Goal: Transaction & Acquisition: Purchase product/service

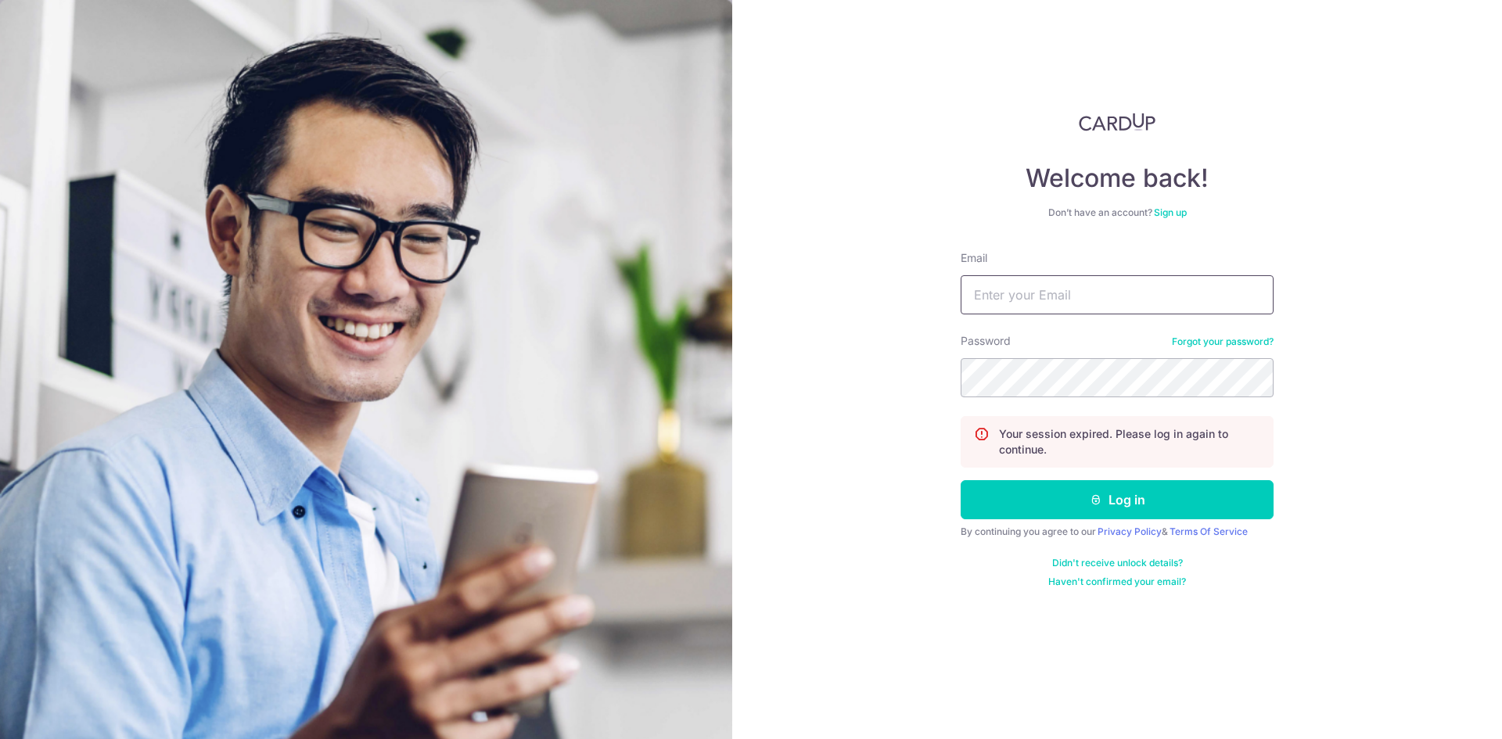
click at [1044, 297] on input "Email" at bounding box center [1117, 294] width 313 height 39
type input "huanghanrong87@gmail.com"
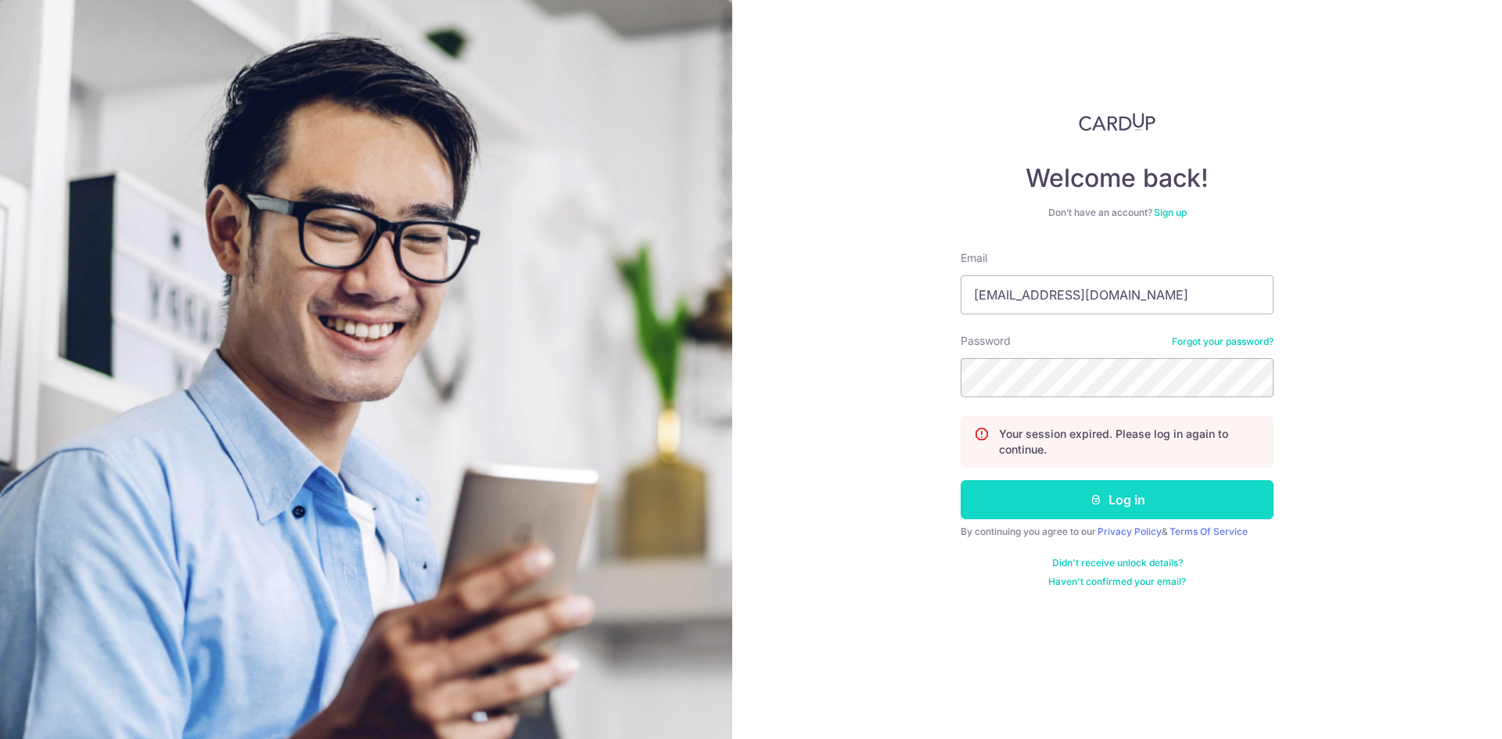
click at [1129, 506] on button "Log in" at bounding box center [1117, 499] width 313 height 39
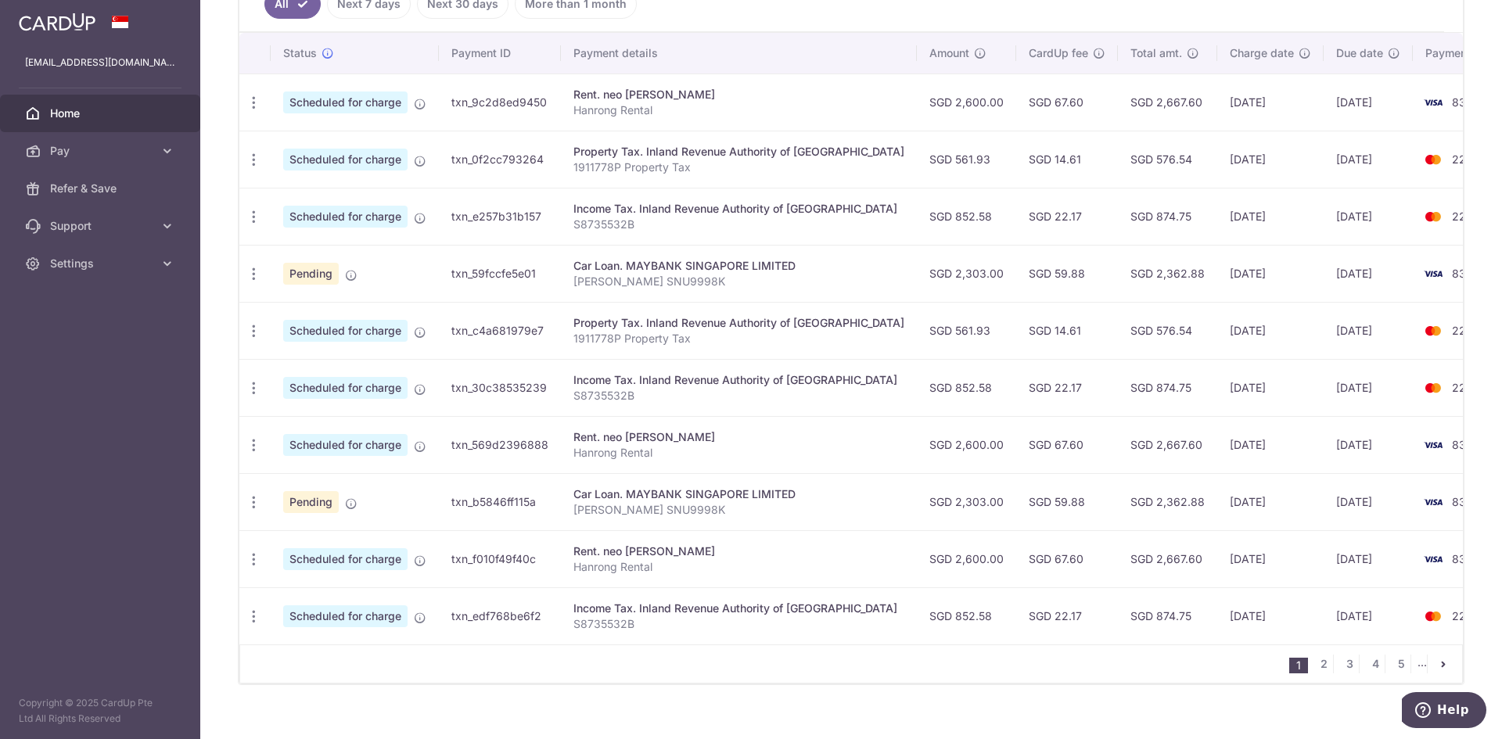
scroll to position [478, 0]
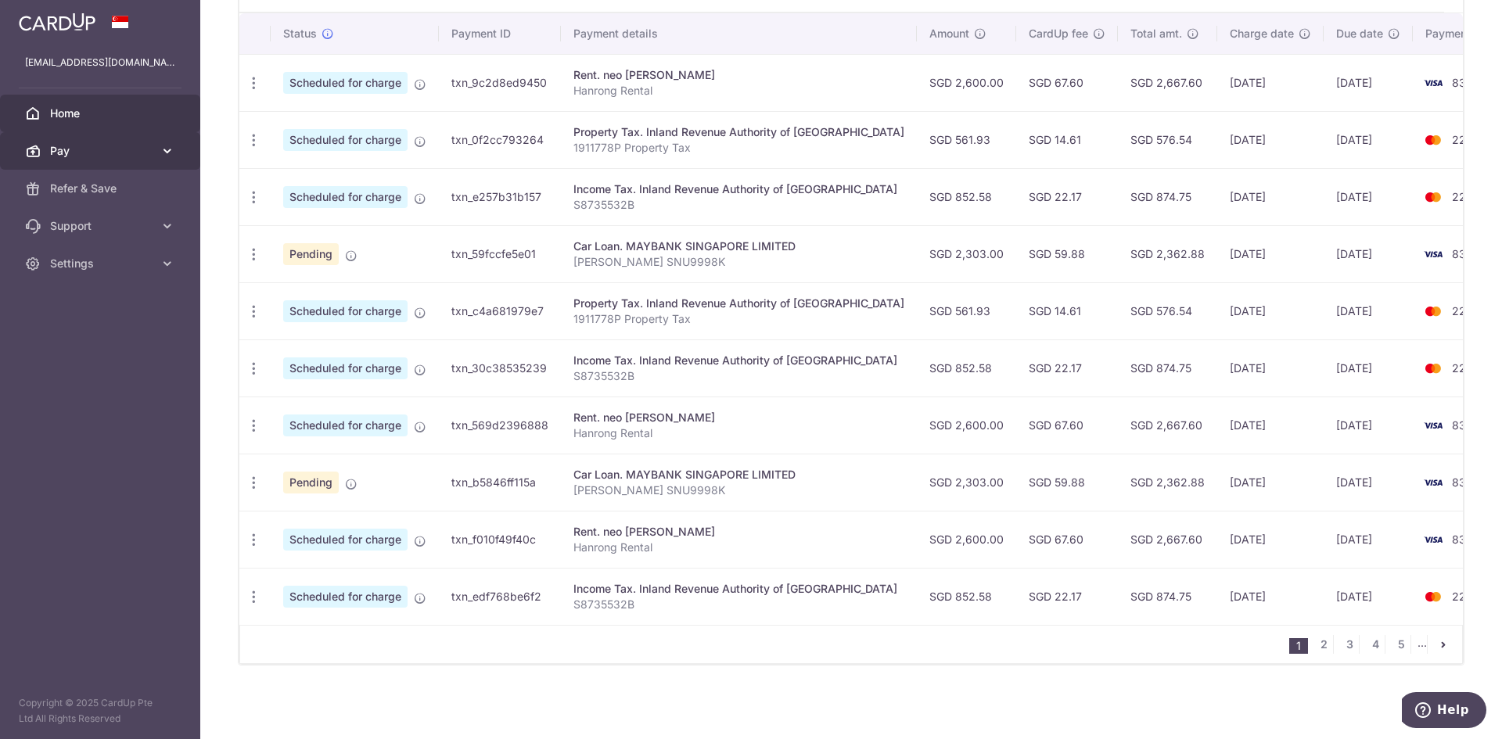
click at [138, 157] on span "Pay" at bounding box center [101, 151] width 103 height 16
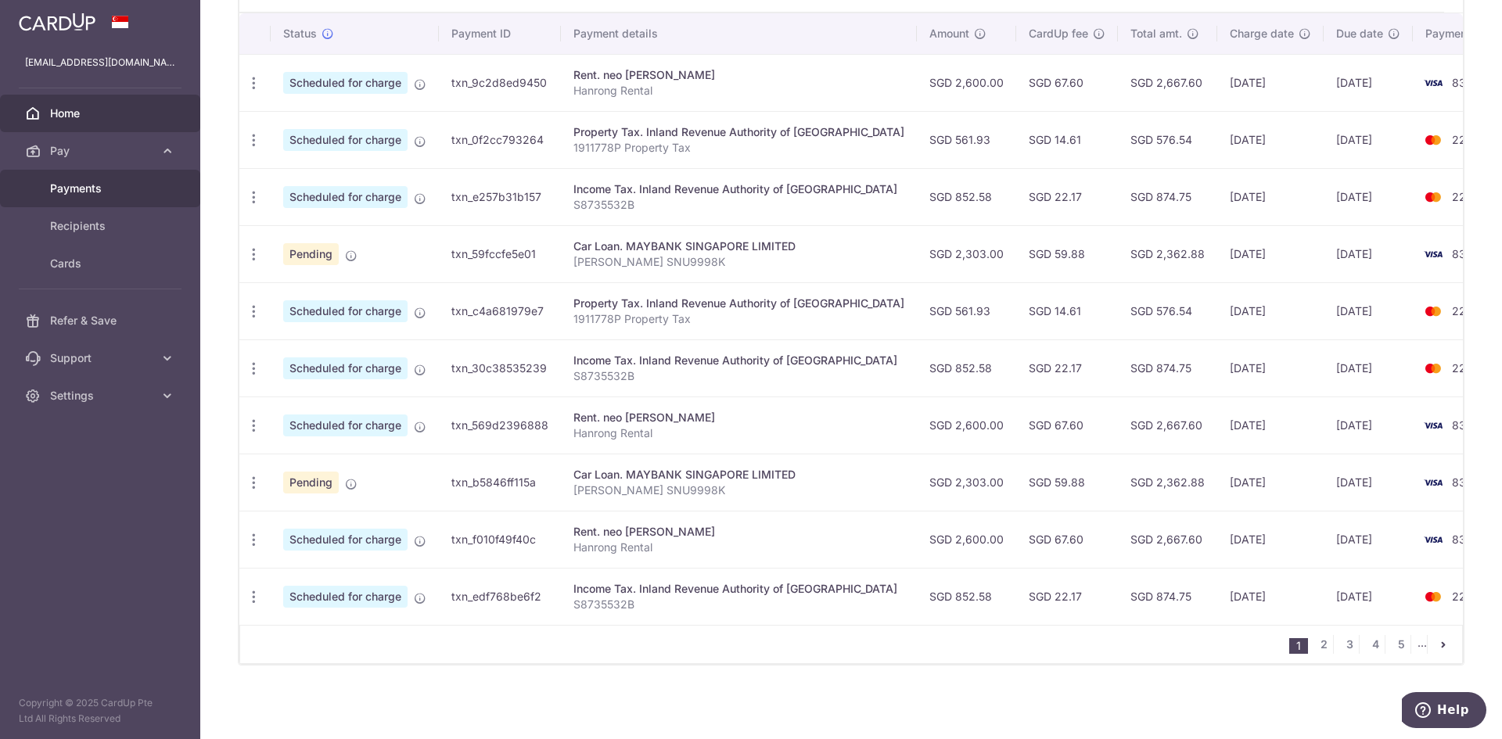
click at [82, 192] on span "Payments" at bounding box center [101, 189] width 103 height 16
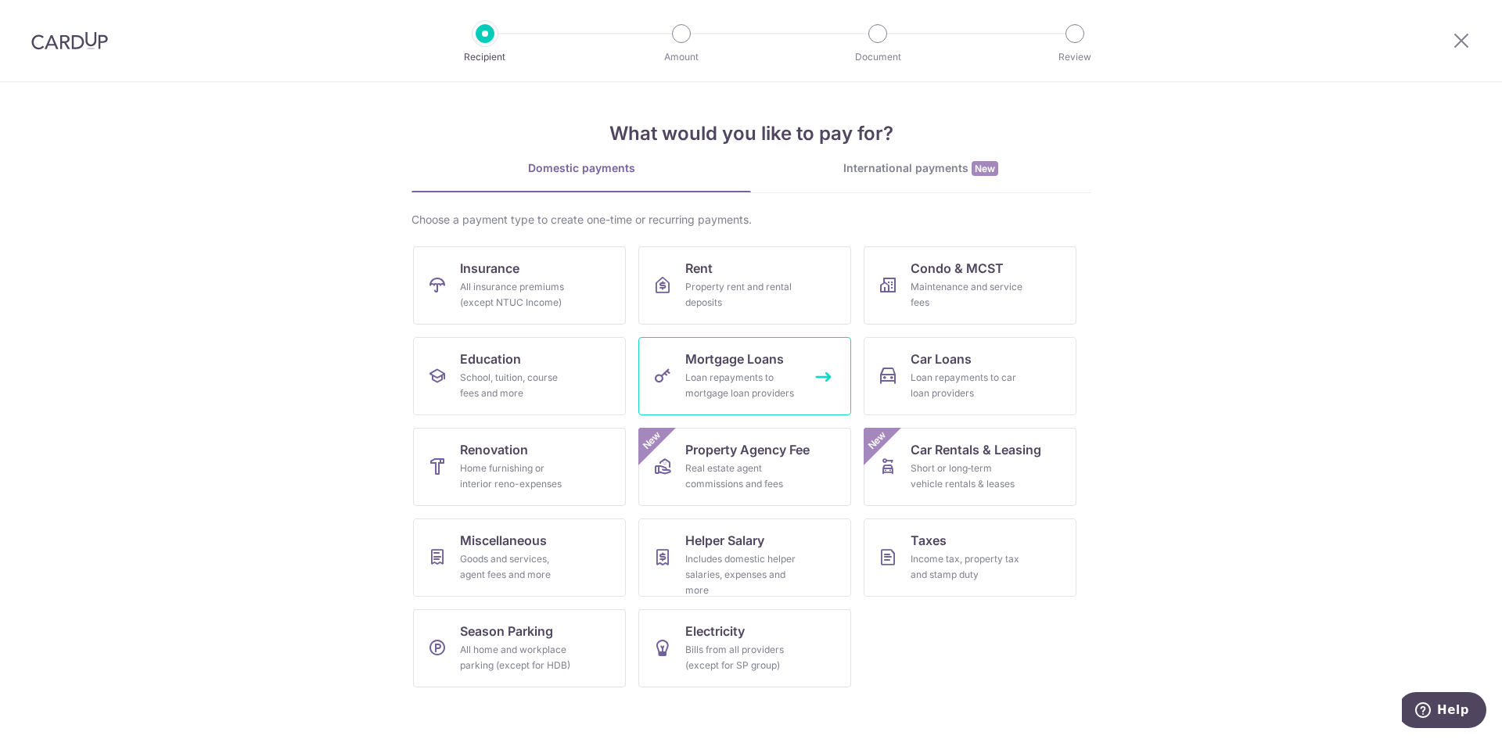
click at [790, 382] on div "Loan repayments to mortgage loan providers" at bounding box center [741, 385] width 113 height 31
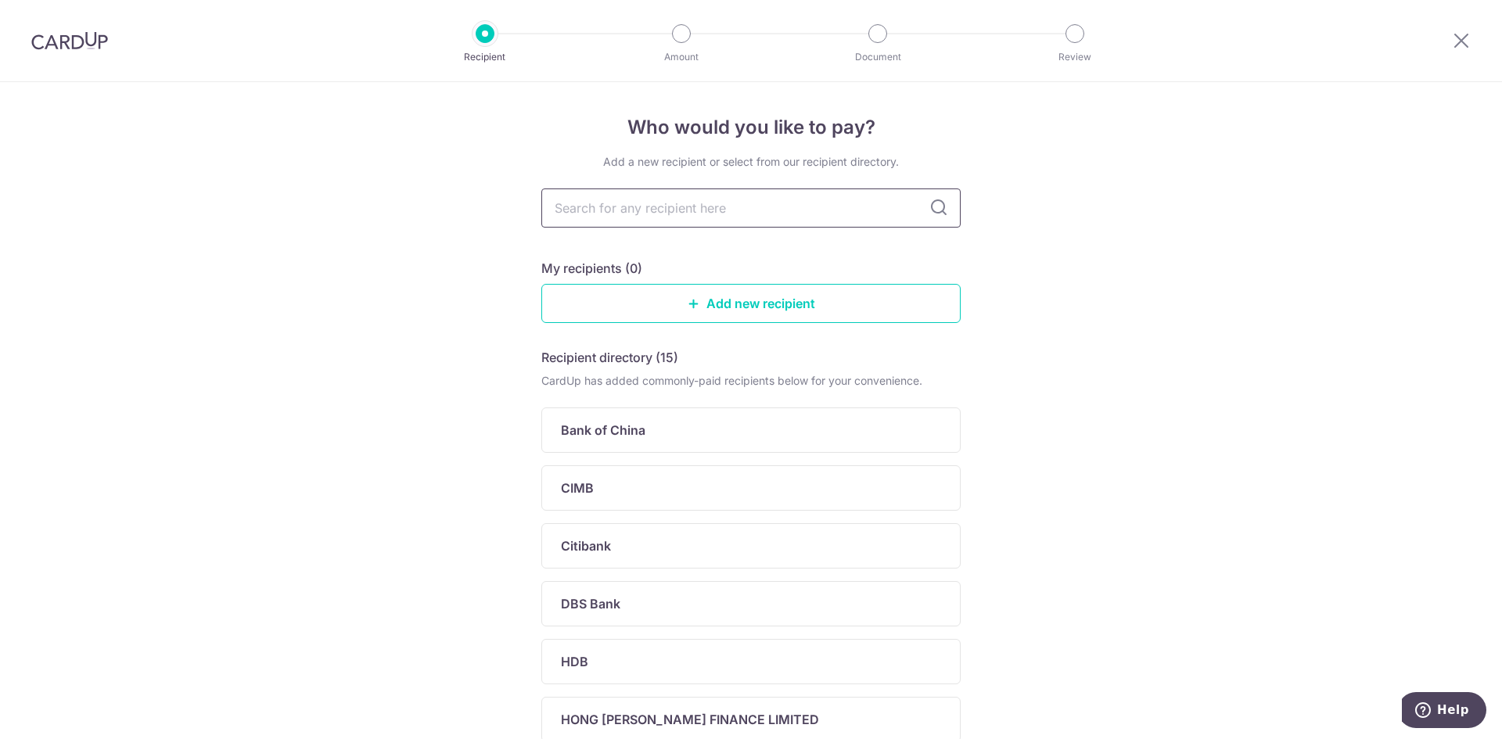
click at [793, 207] on input "text" at bounding box center [751, 208] width 419 height 39
click at [727, 206] on input "text" at bounding box center [751, 208] width 419 height 39
type input "RHB"
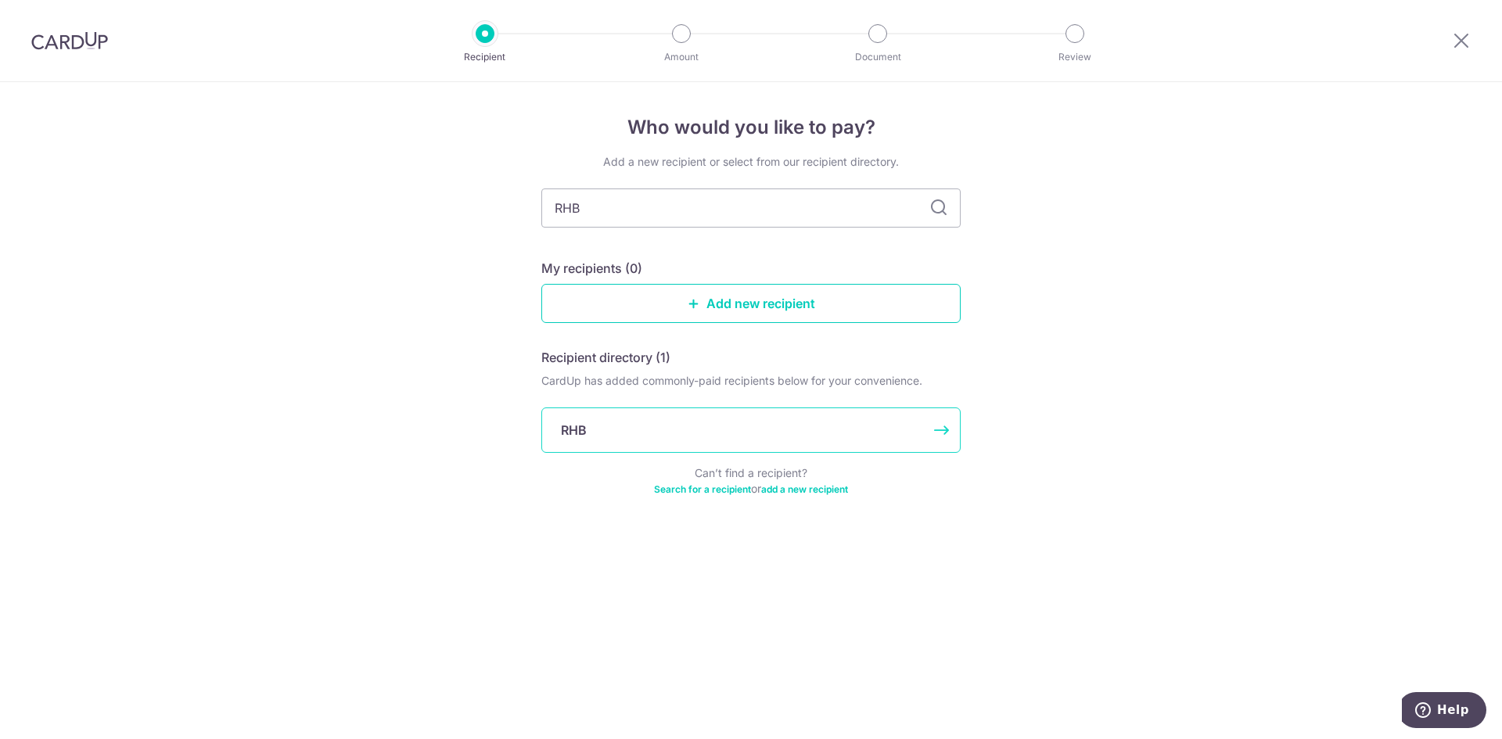
click at [657, 429] on div "RHB" at bounding box center [742, 430] width 362 height 19
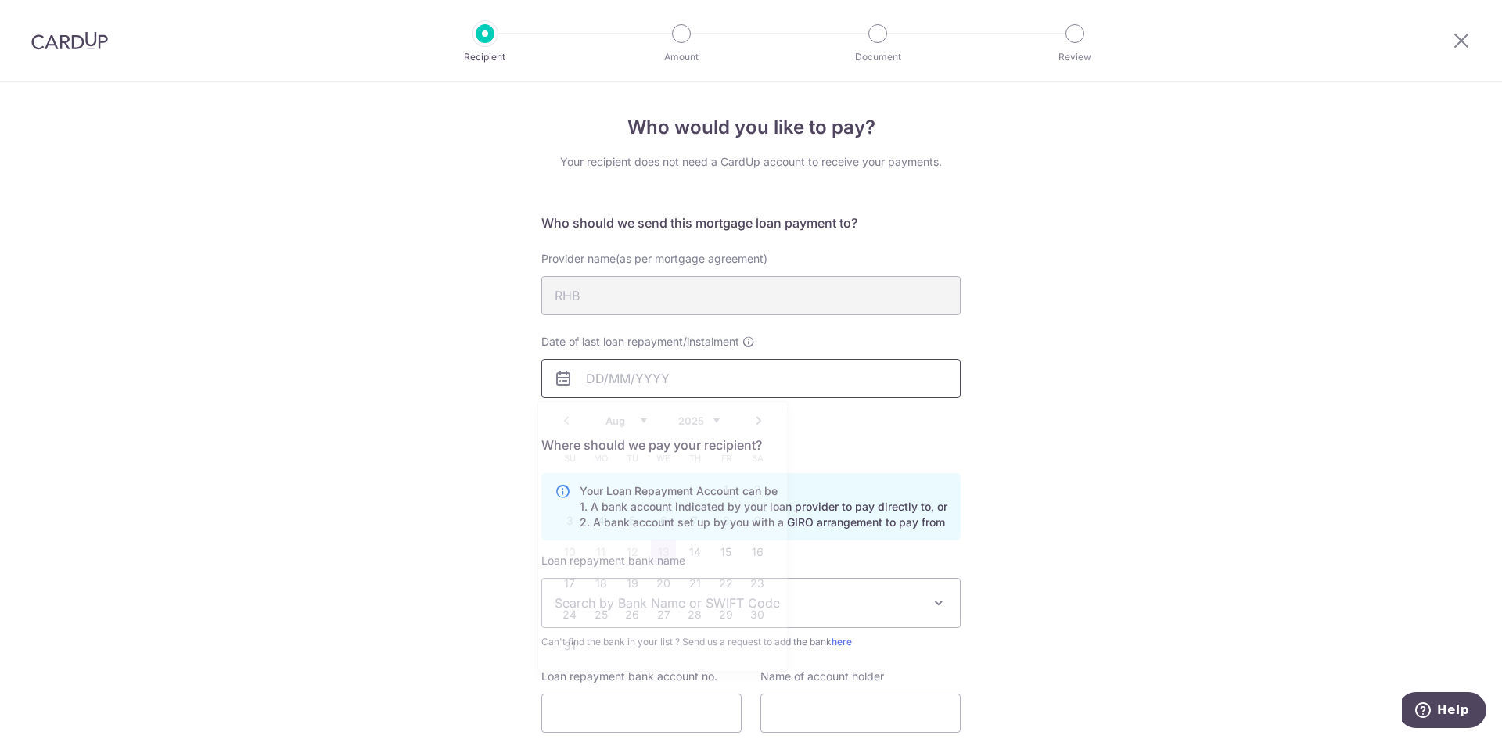
click at [643, 386] on input "Date of last loan repayment/instalment" at bounding box center [751, 378] width 419 height 39
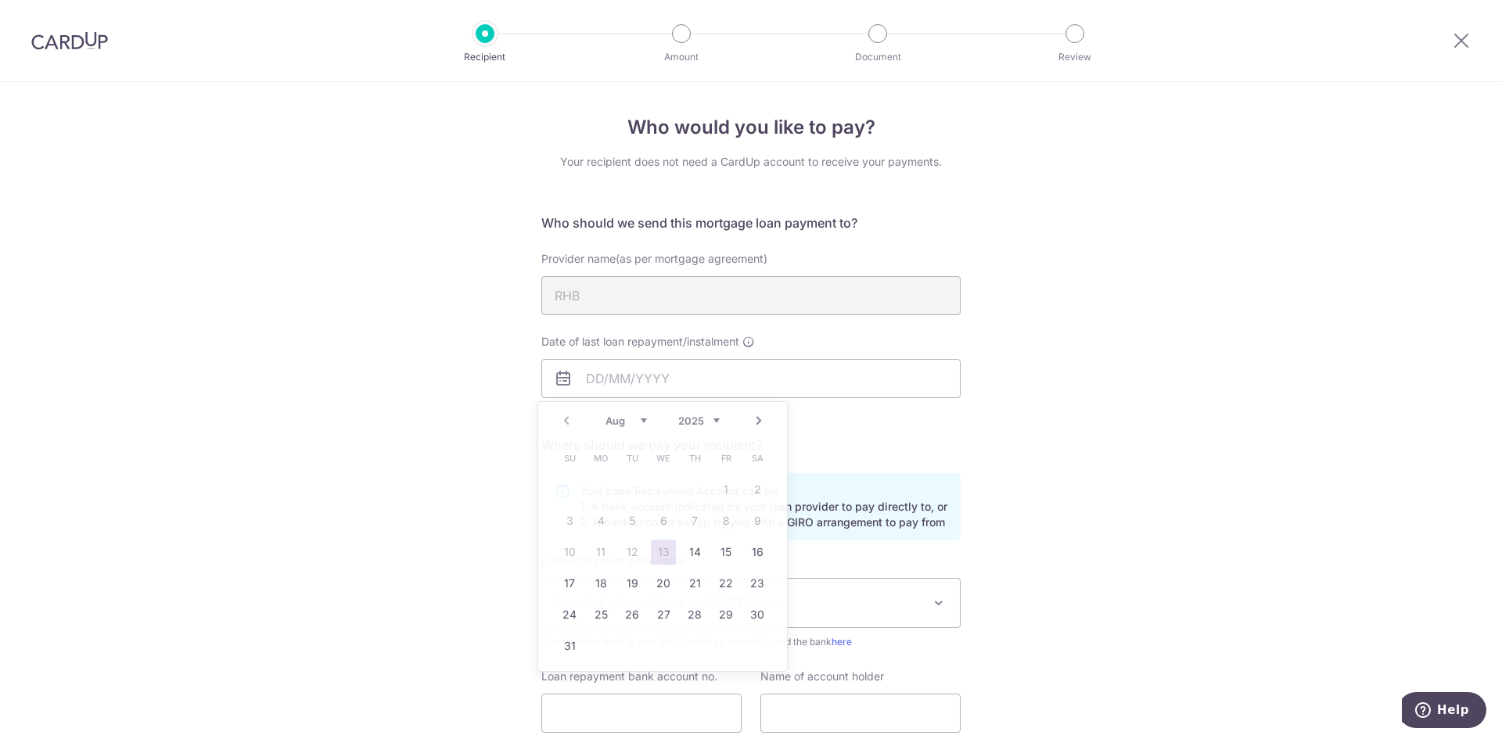
click at [1232, 470] on div "Who would you like to pay? Your recipient does not need a CardUp account to rec…" at bounding box center [751, 470] width 1502 height 776
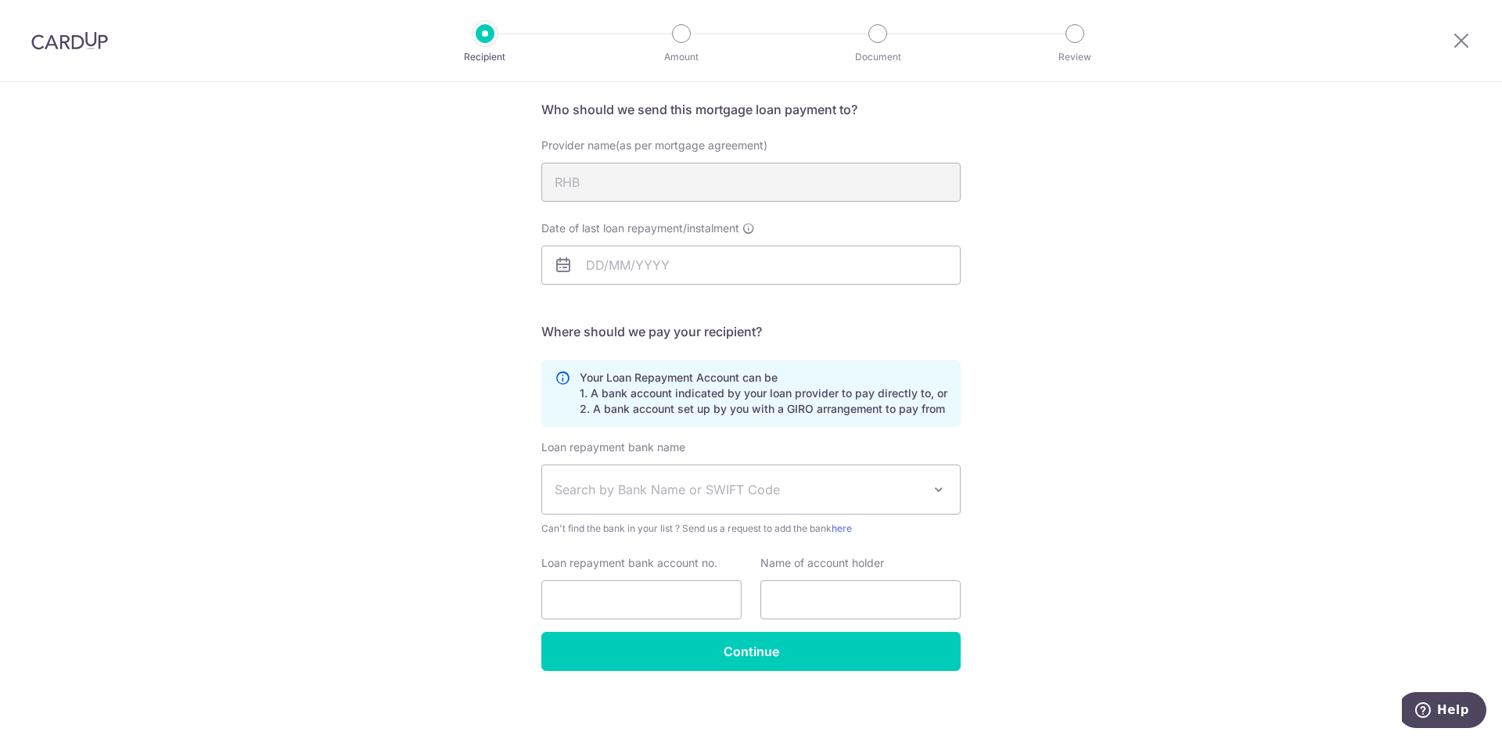
scroll to position [119, 0]
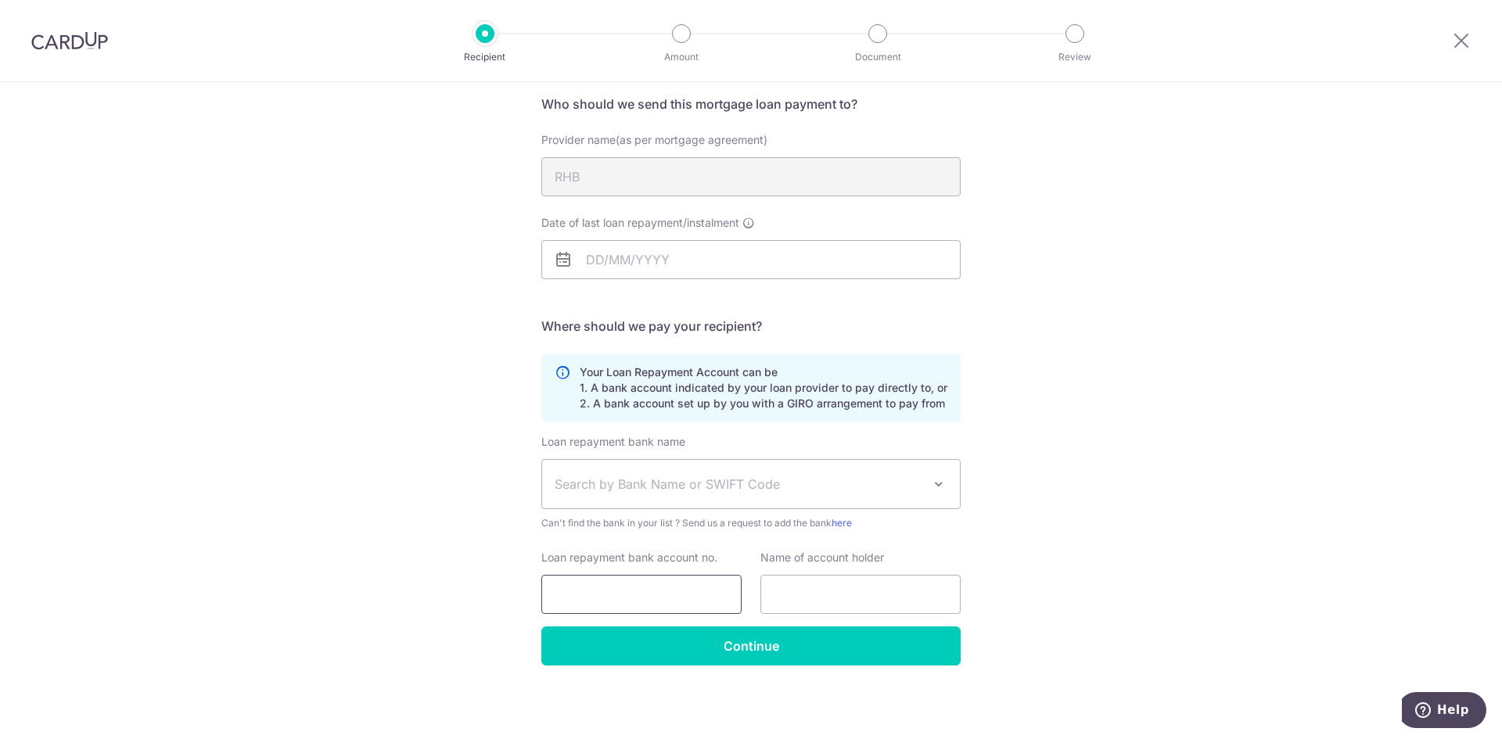
click at [632, 598] on input "Loan repayment bank account no." at bounding box center [642, 594] width 200 height 39
type input "13301995405"
click at [833, 585] on input "text" at bounding box center [861, 594] width 200 height 39
click at [891, 439] on div "Loan repayment bank name Select Bank UBS AG ANEXT BANK PTE LTD Australia & New …" at bounding box center [751, 482] width 419 height 97
click at [858, 603] on input "text" at bounding box center [861, 594] width 200 height 39
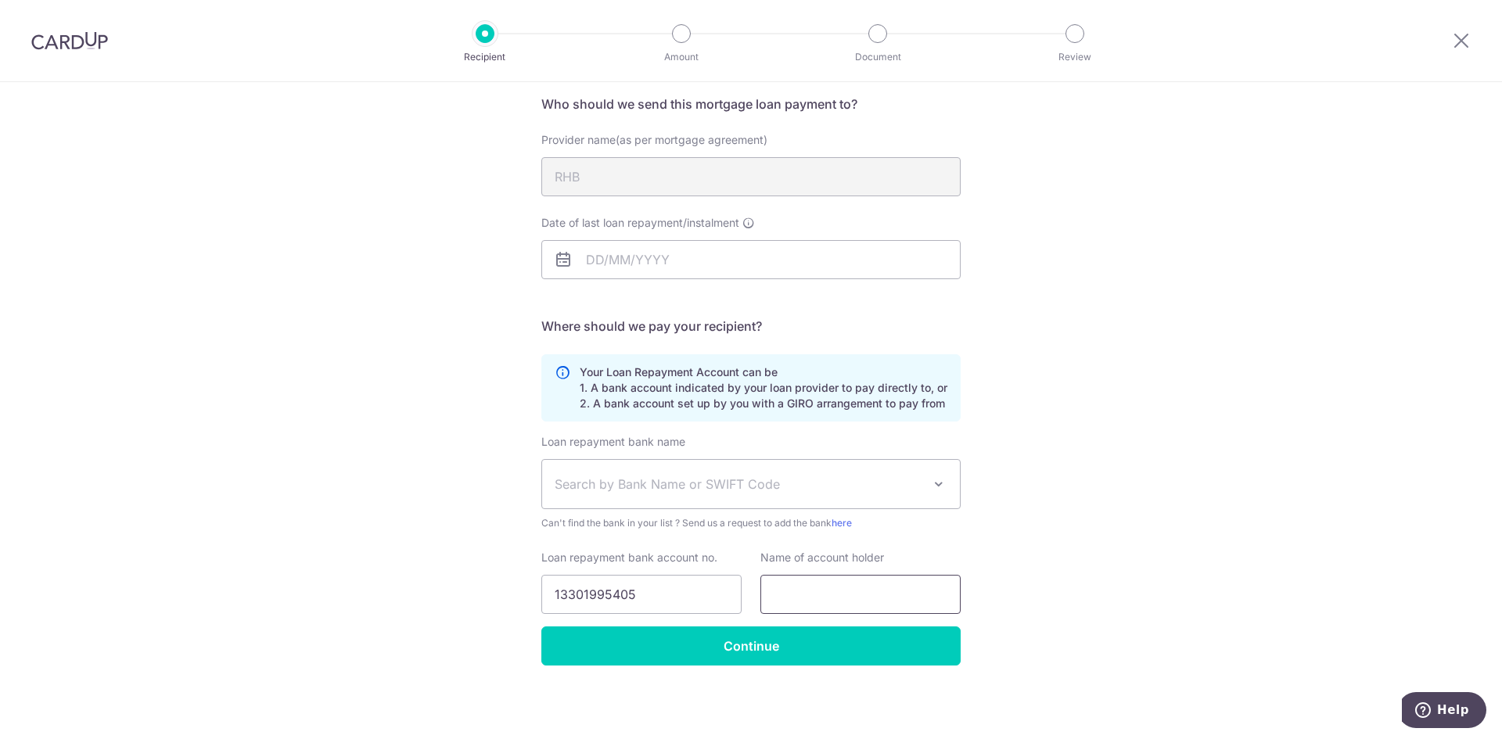
type input "[PERSON_NAME]"
click at [707, 473] on span "Search by Bank Name or SWIFT Code" at bounding box center [751, 484] width 418 height 49
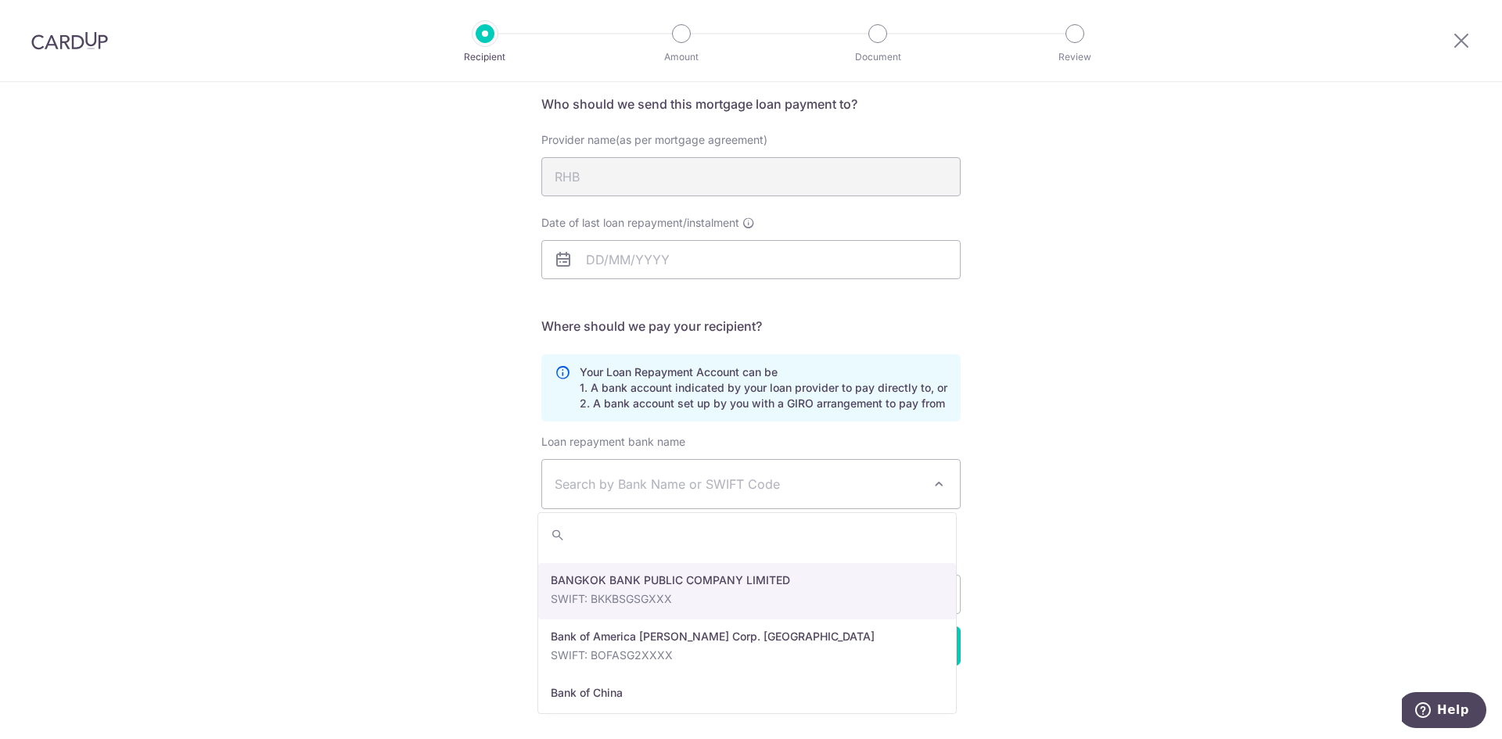
scroll to position [208, 0]
